Goal: Check status: Check status

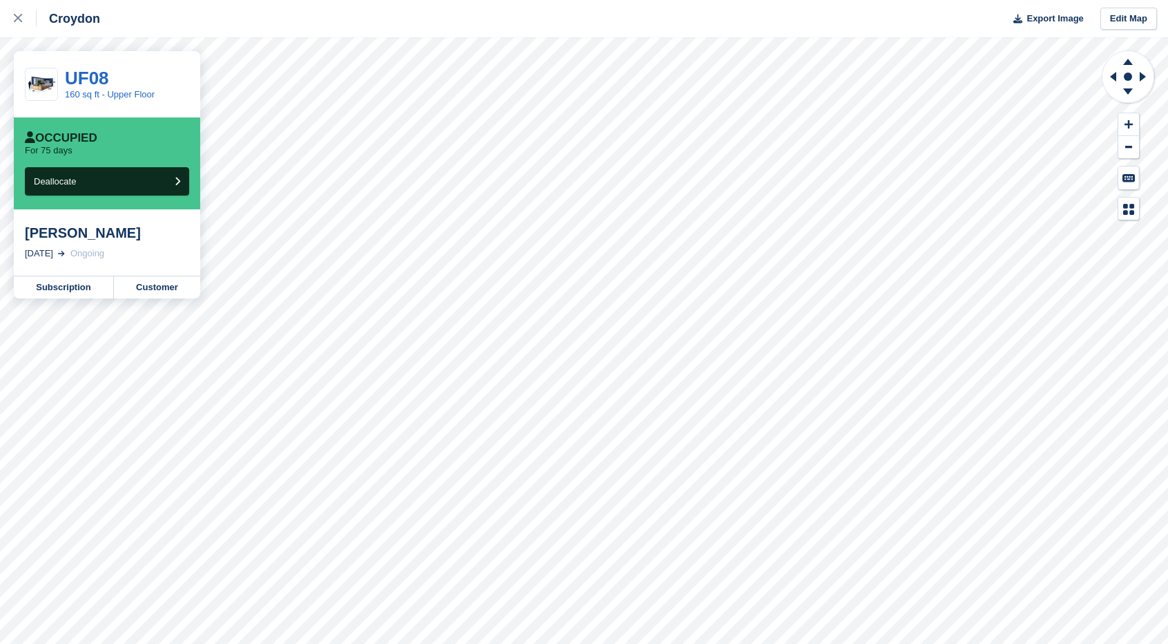
click at [164, 275] on div "Daniella Williams 20 Jun, 2025 Ongoing" at bounding box center [107, 242] width 186 height 66
click at [164, 281] on link "Customer" at bounding box center [157, 287] width 86 height 22
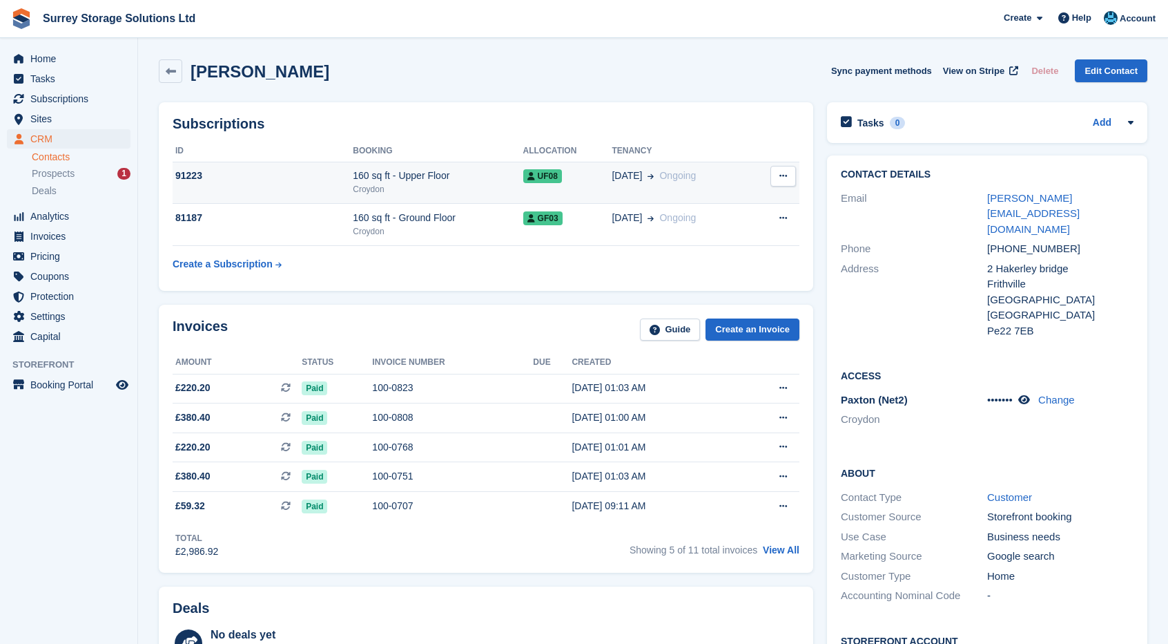
click at [360, 177] on div "160 sq ft - Upper Floor" at bounding box center [438, 175] width 170 height 14
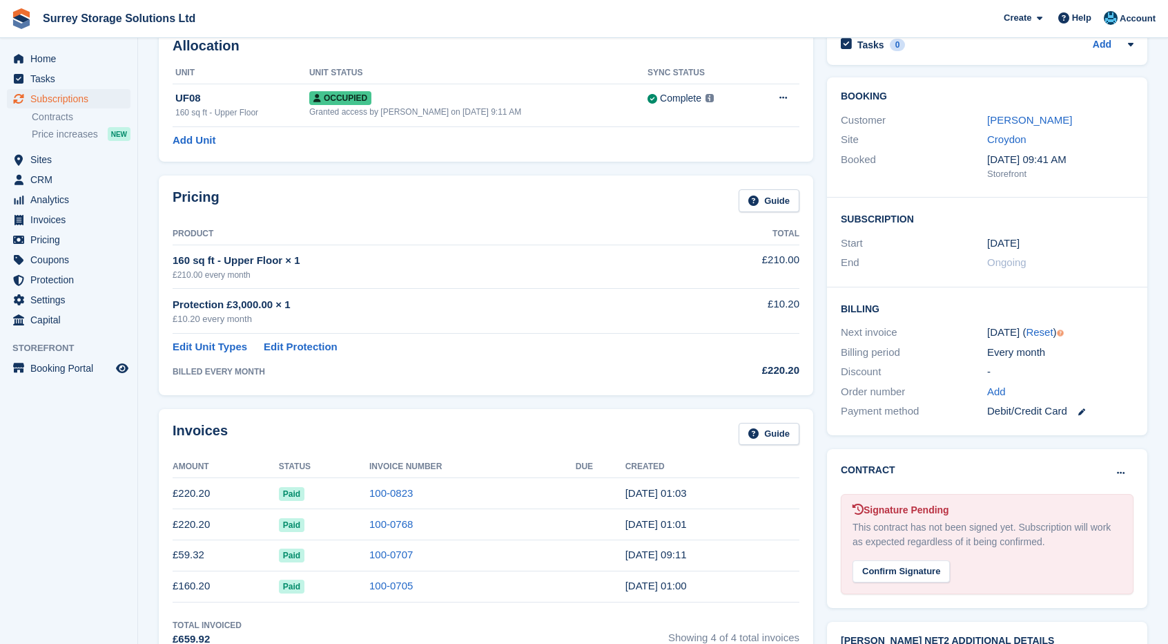
scroll to position [69, 0]
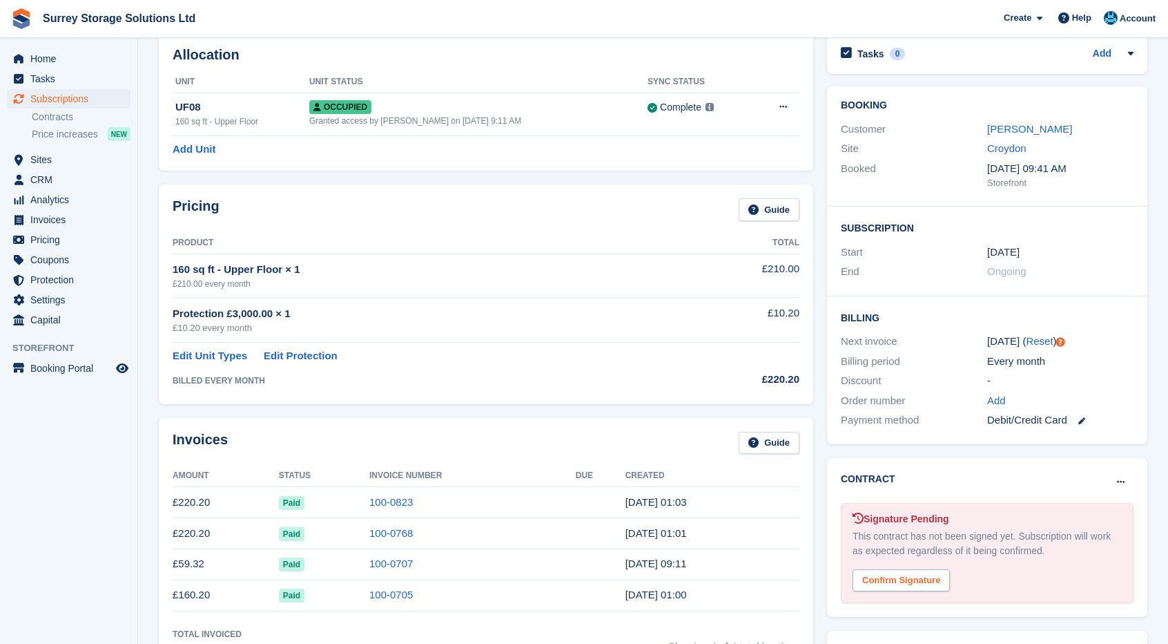
click at [918, 569] on div "Confirm Signature" at bounding box center [901, 580] width 97 height 23
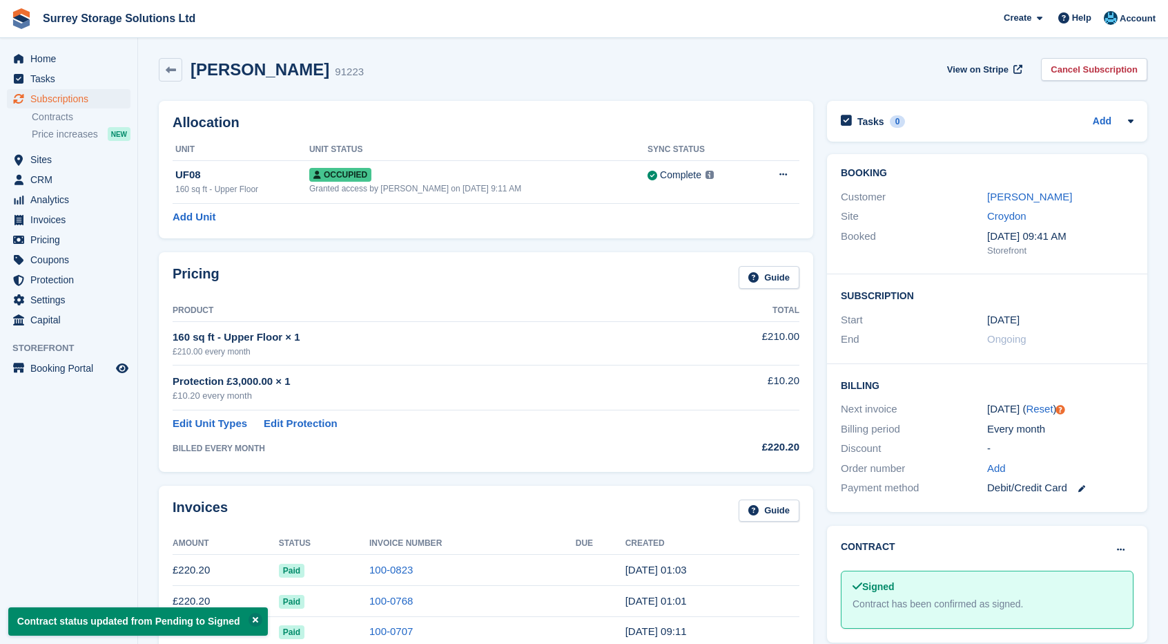
scroll to position [0, 0]
